Goal: Information Seeking & Learning: Learn about a topic

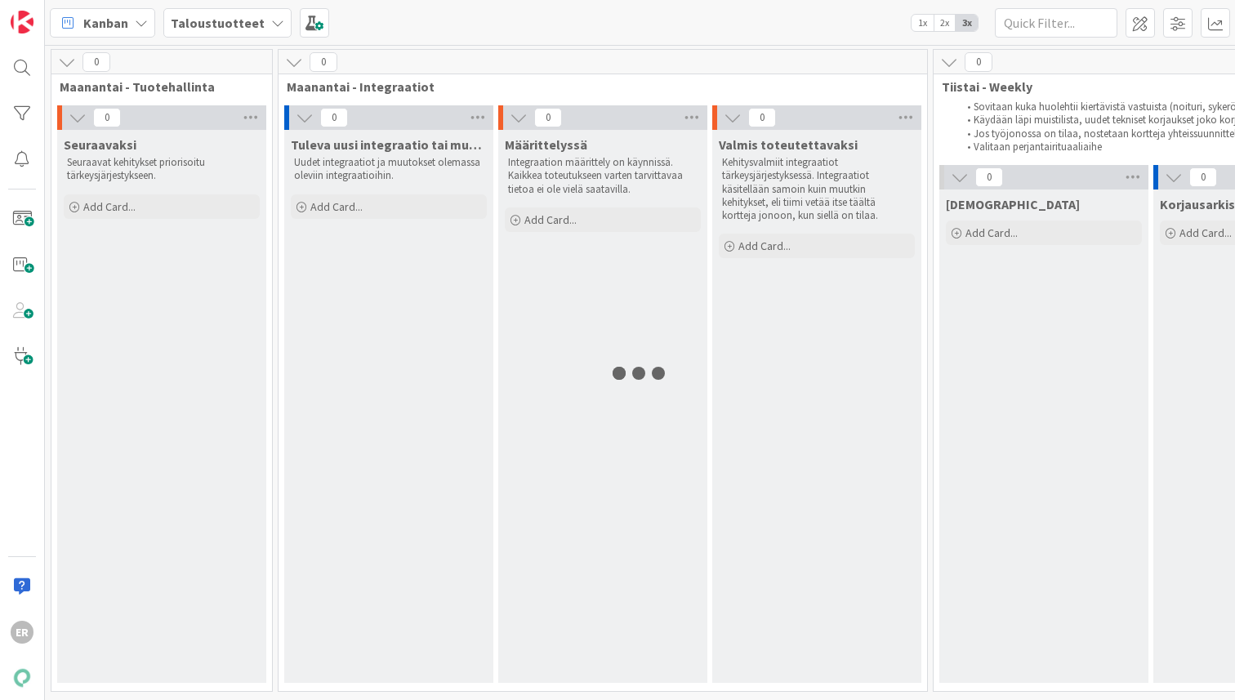
click at [918, 33] on div "Kanban Taloustuotteet 1x 2x 3x" at bounding box center [640, 22] width 1190 height 45
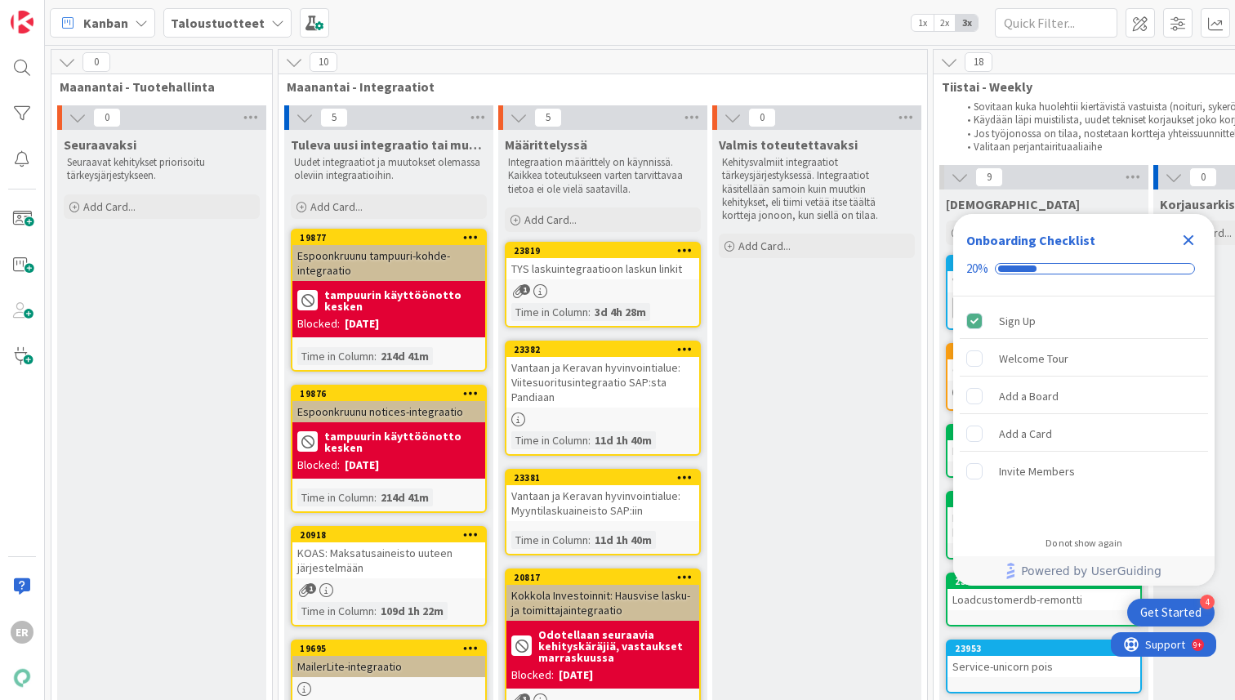
click at [1199, 231] on div "Close Checklist" at bounding box center [1189, 240] width 26 height 26
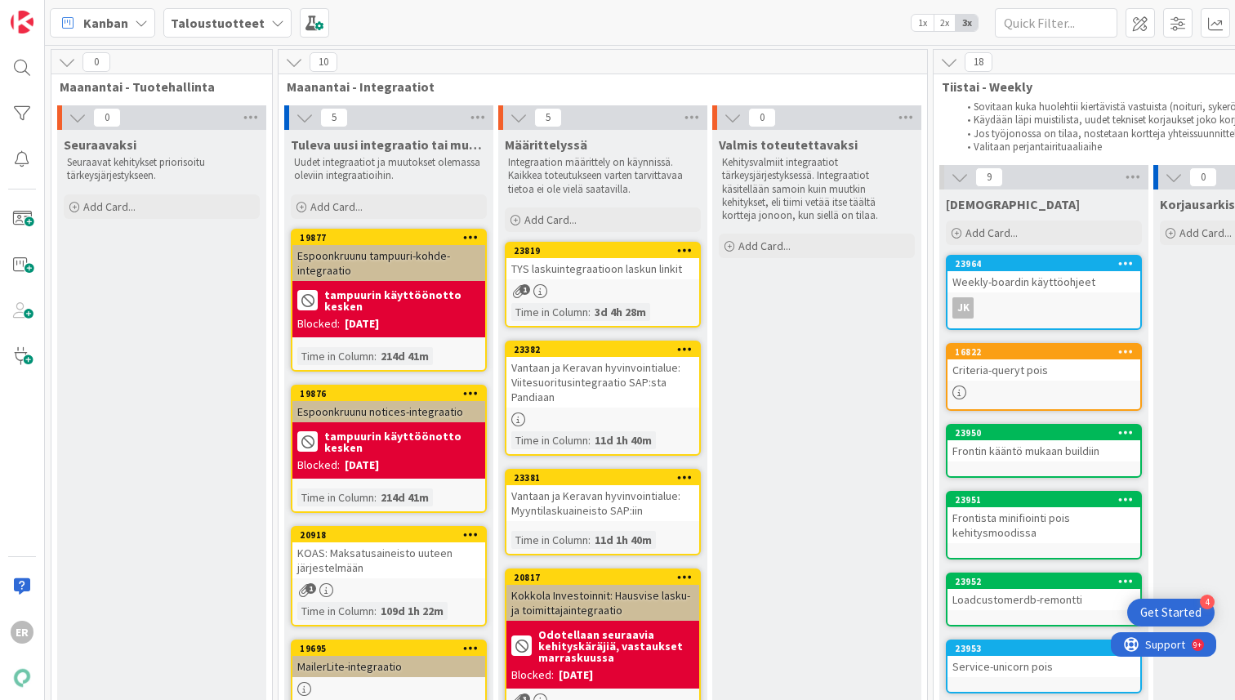
click at [797, 418] on div "Valmis toteutettavaksi Kehitysvalmiit integraatiot tärkeysjärjestyksessä. Integ…" at bounding box center [816, 596] width 209 height 933
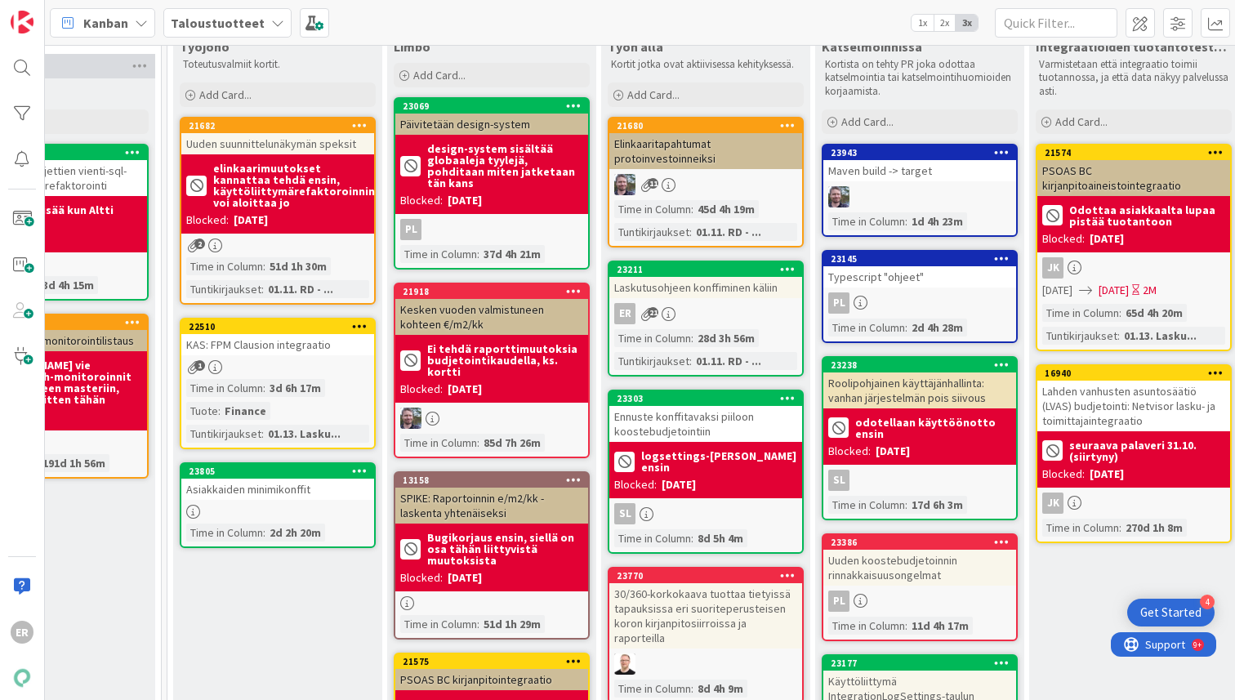
scroll to position [98, 2092]
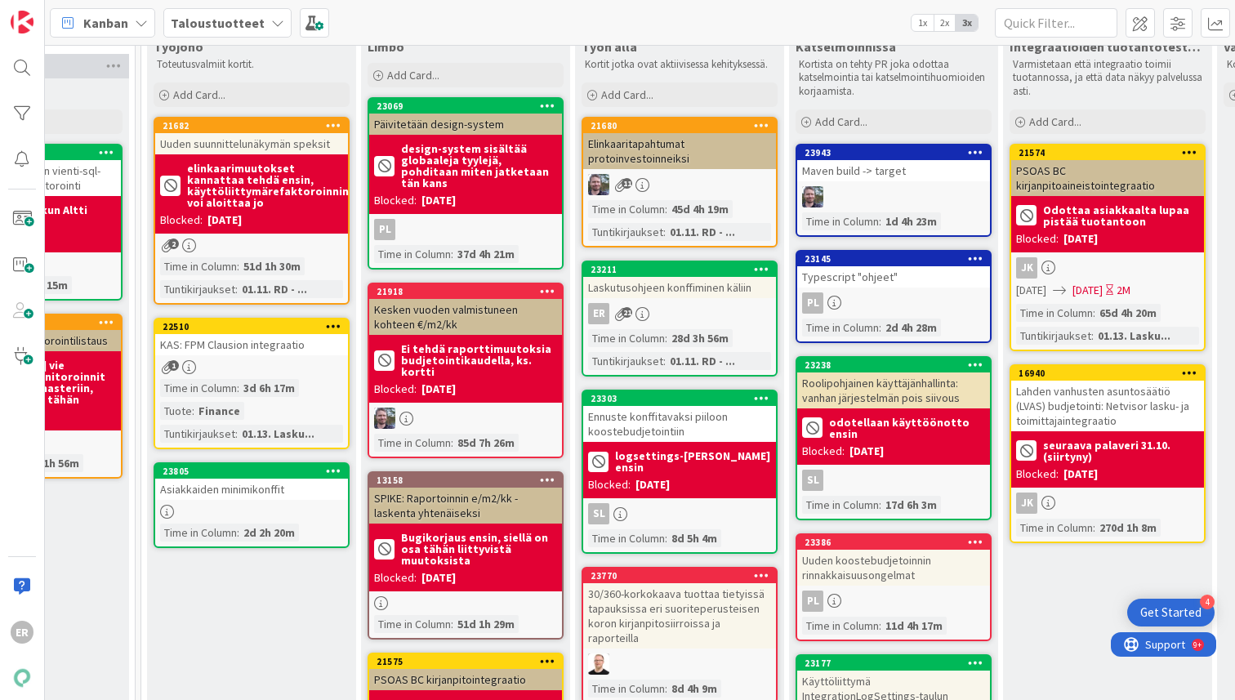
click at [699, 292] on div "Laskutusohjeen konffiminen käliin" at bounding box center [679, 287] width 193 height 21
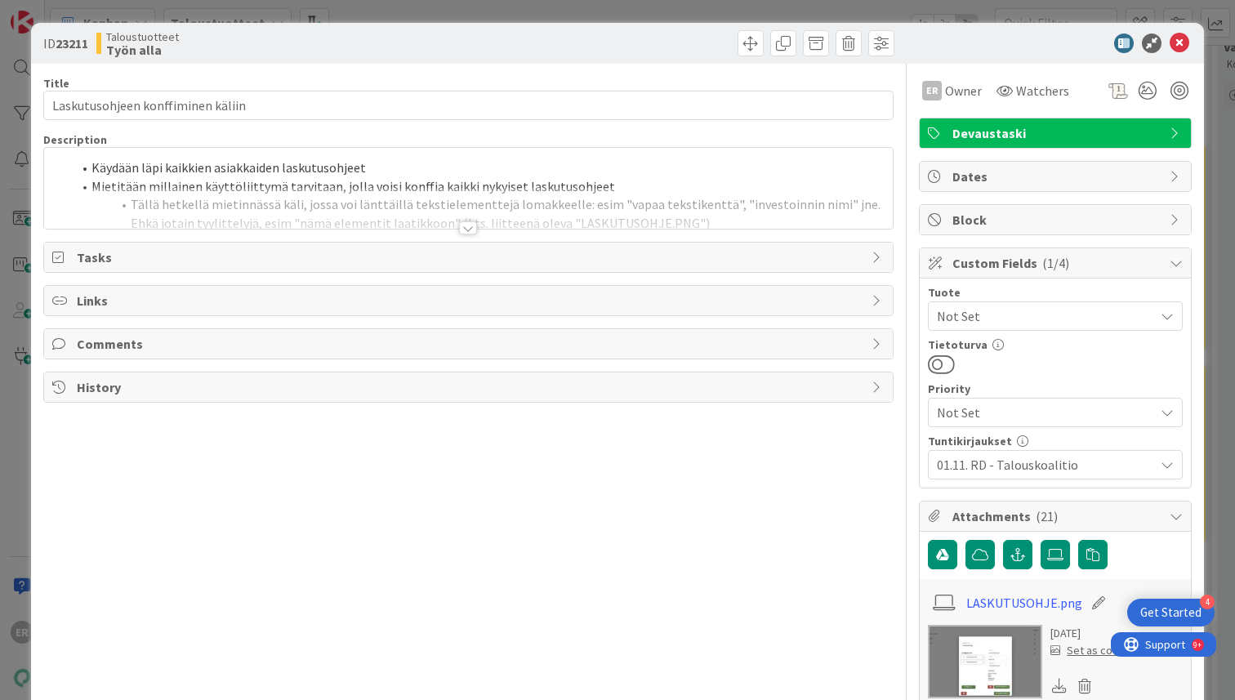
click at [472, 224] on div at bounding box center [468, 227] width 18 height 13
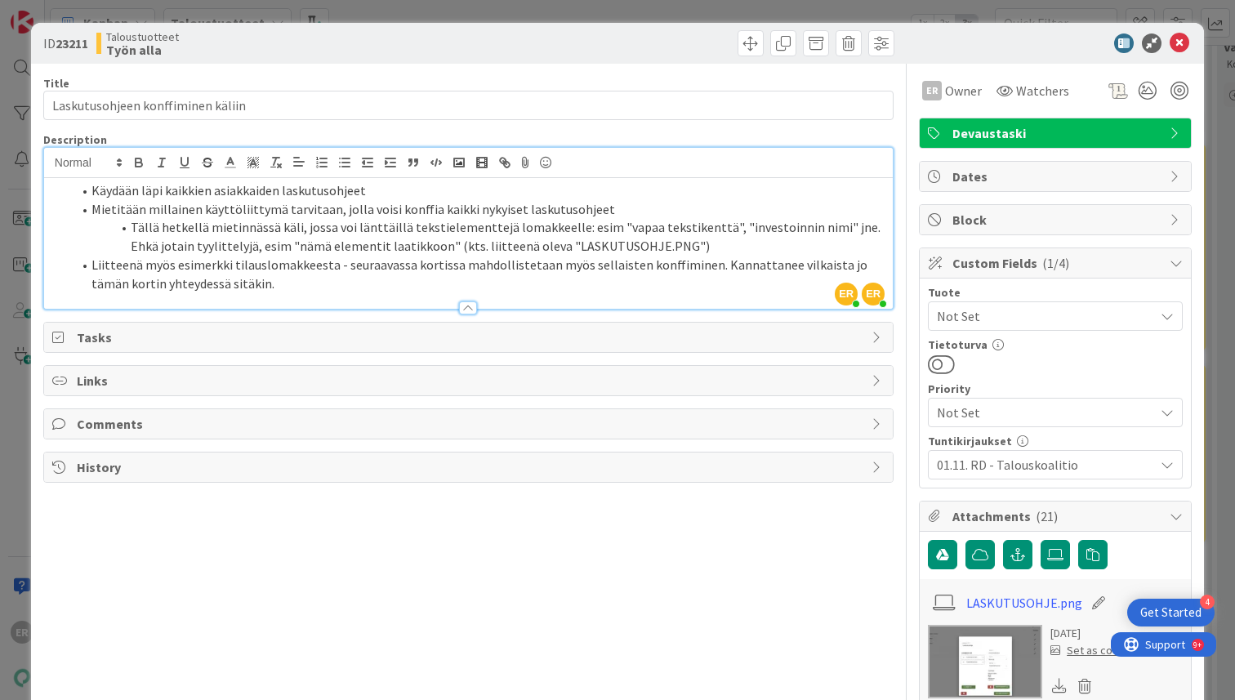
click at [1139, 462] on span "01.11. RD - Talouskoalitio" at bounding box center [1041, 464] width 209 height 23
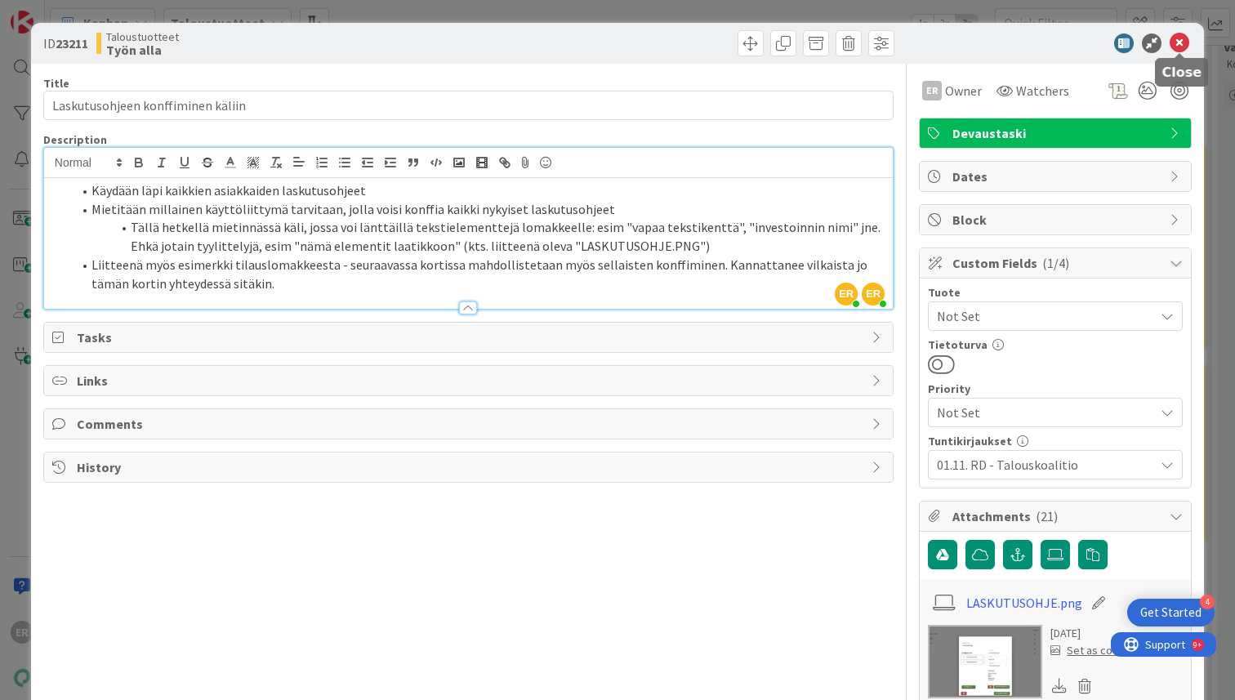
click at [1183, 40] on icon at bounding box center [1180, 43] width 20 height 20
